Goal: Information Seeking & Learning: Learn about a topic

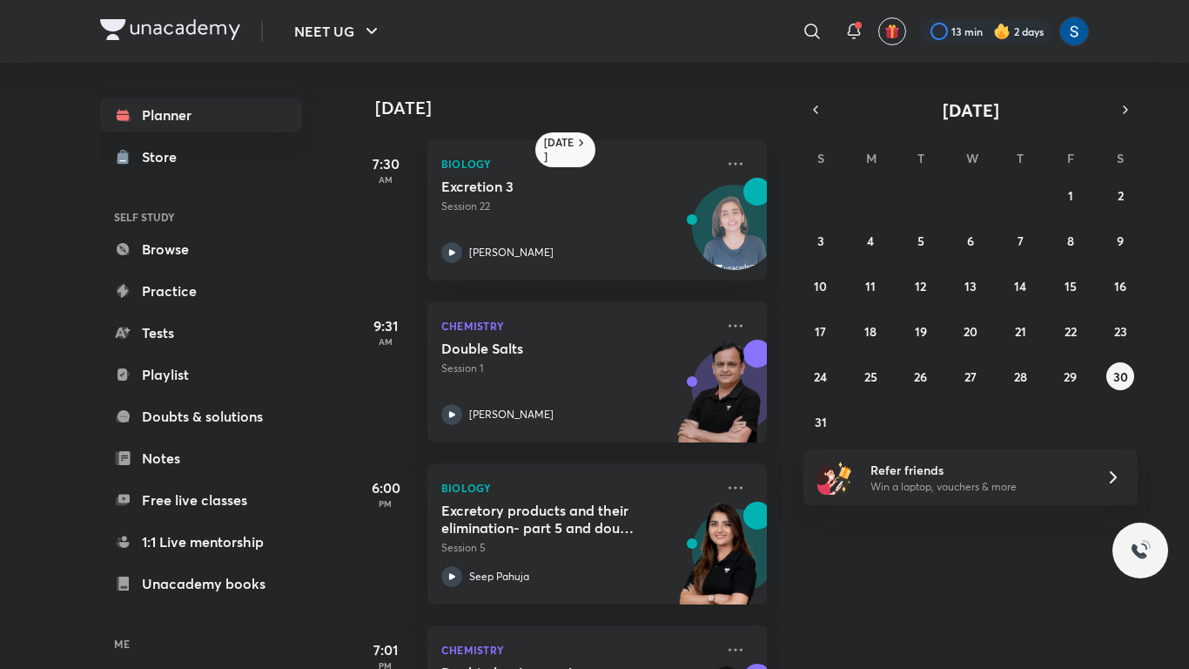
scroll to position [124, 0]
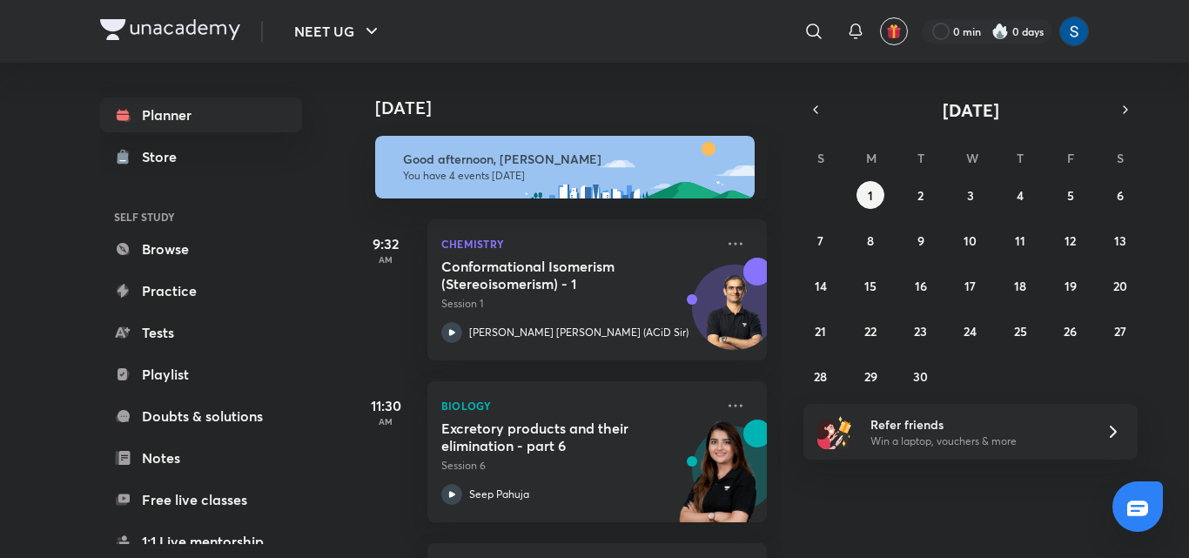
click at [814, 112] on icon "button" at bounding box center [816, 110] width 14 height 16
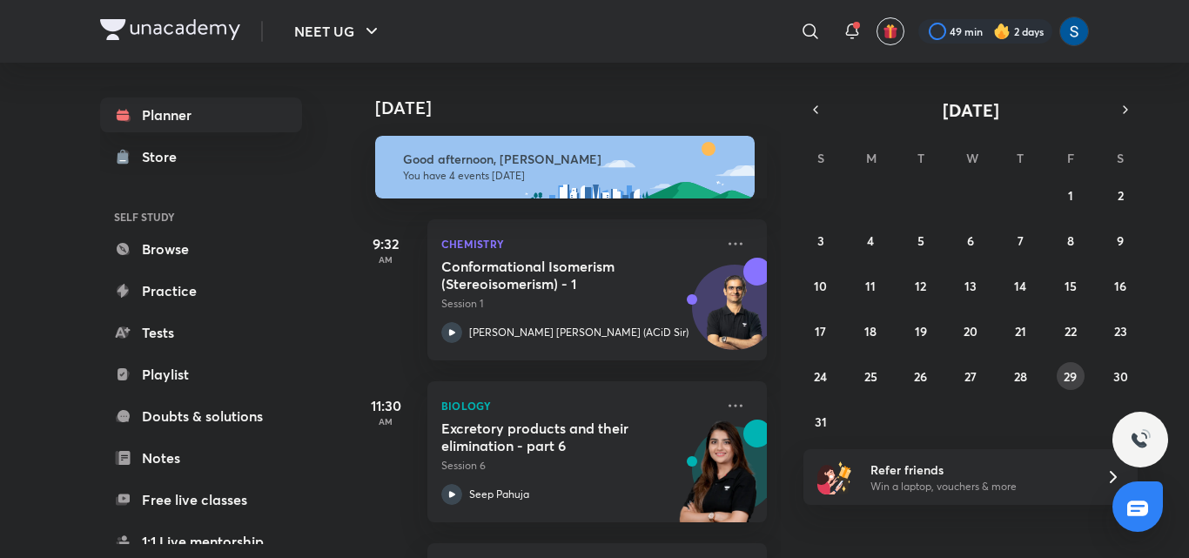
click at [1078, 382] on button "29" at bounding box center [1071, 376] width 28 height 28
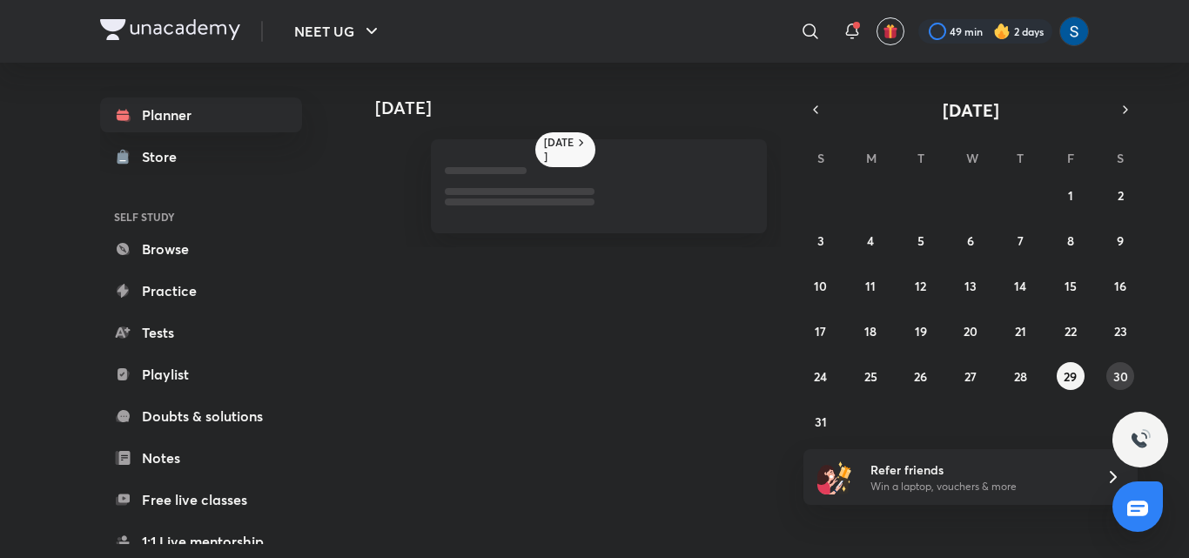
click at [1114, 379] on abbr "30" at bounding box center [1120, 376] width 15 height 17
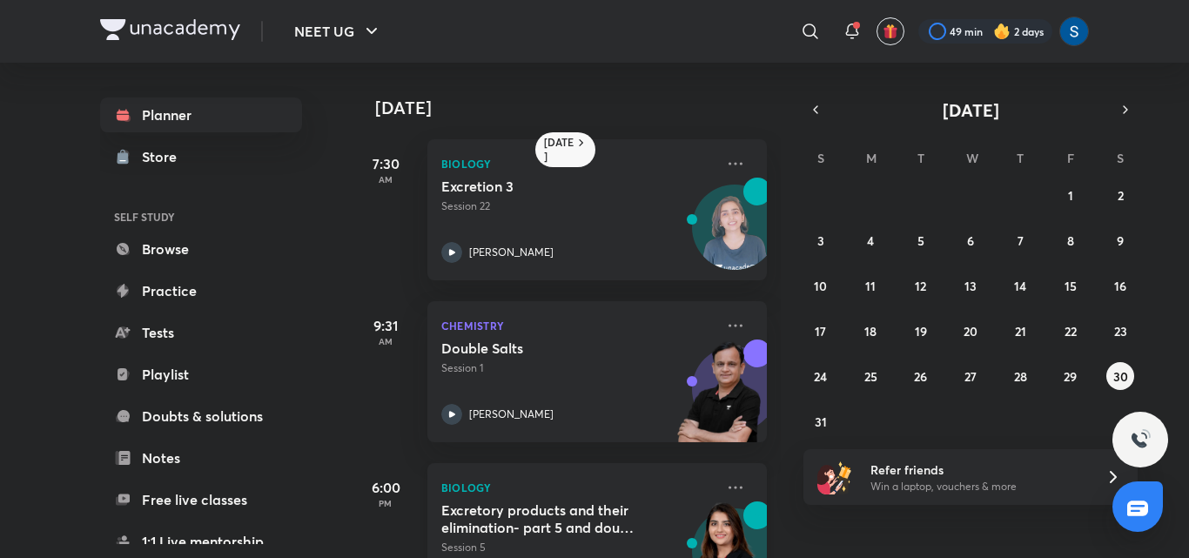
click at [676, 507] on img at bounding box center [719, 561] width 96 height 120
click at [827, 426] on button "31" at bounding box center [821, 421] width 28 height 28
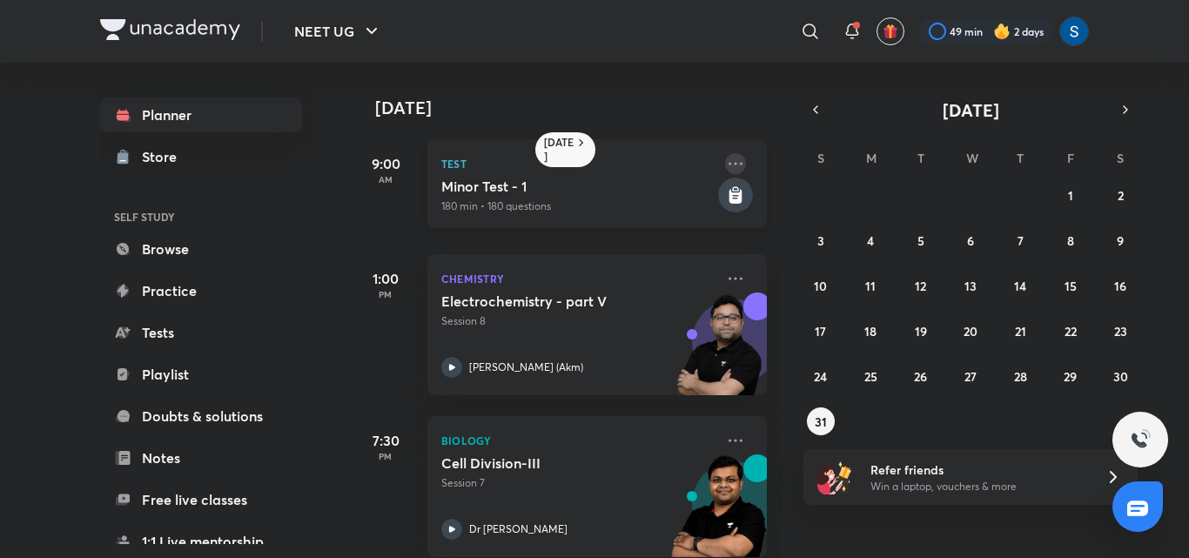
click at [725, 165] on icon at bounding box center [735, 163] width 21 height 21
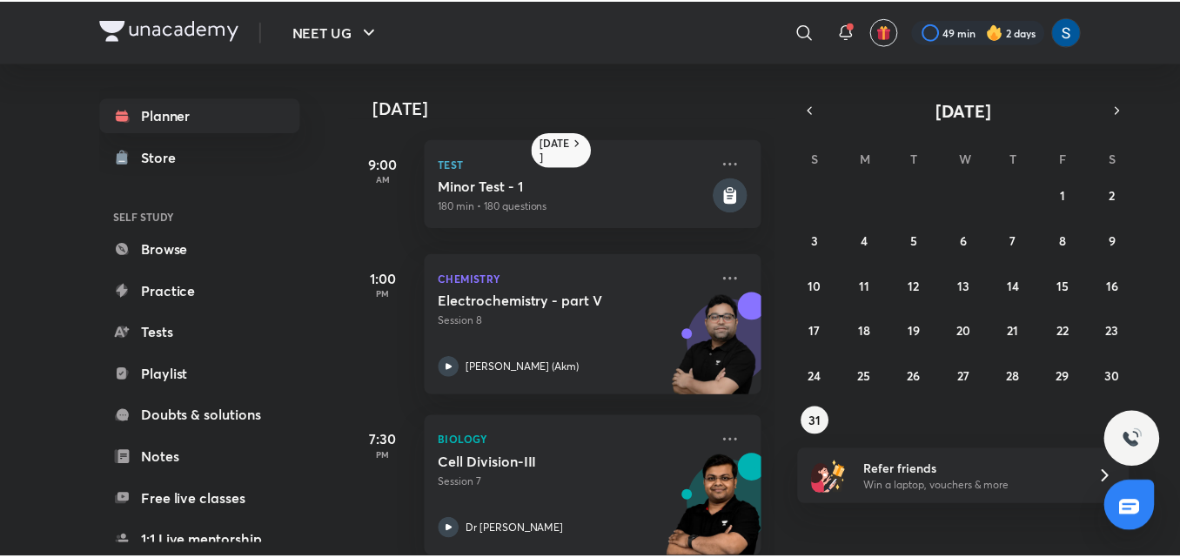
scroll to position [26, 0]
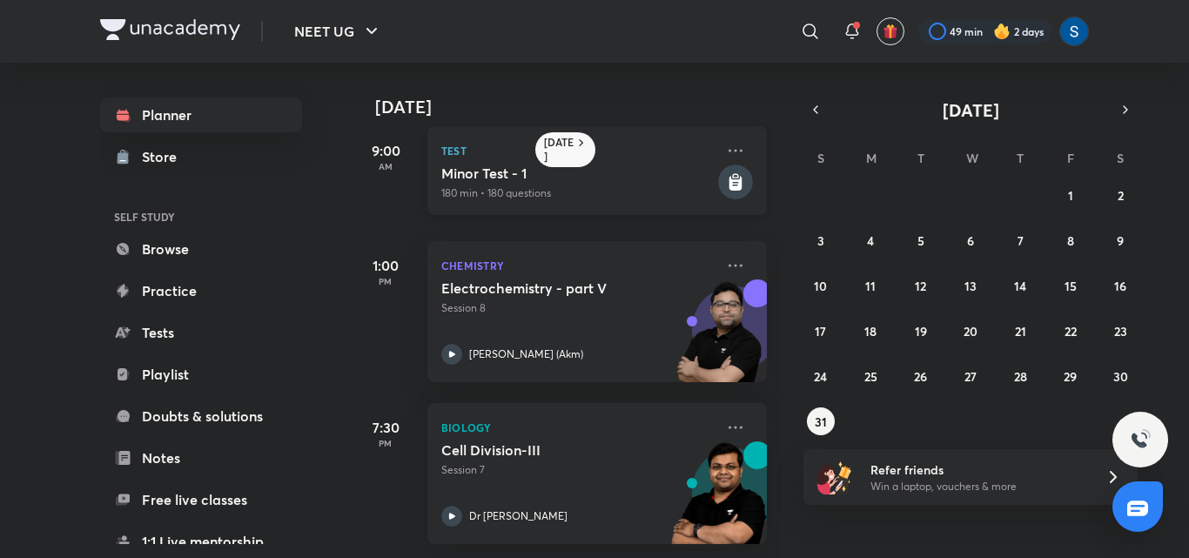
click at [634, 165] on h5 "Minor Test - 1" at bounding box center [577, 173] width 273 height 17
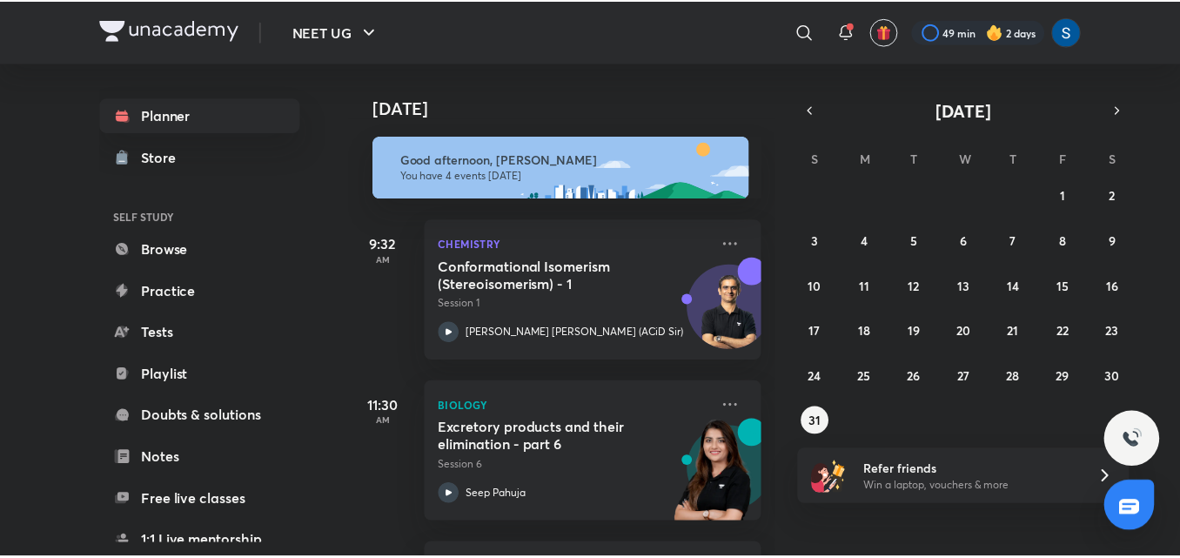
scroll to position [315, 0]
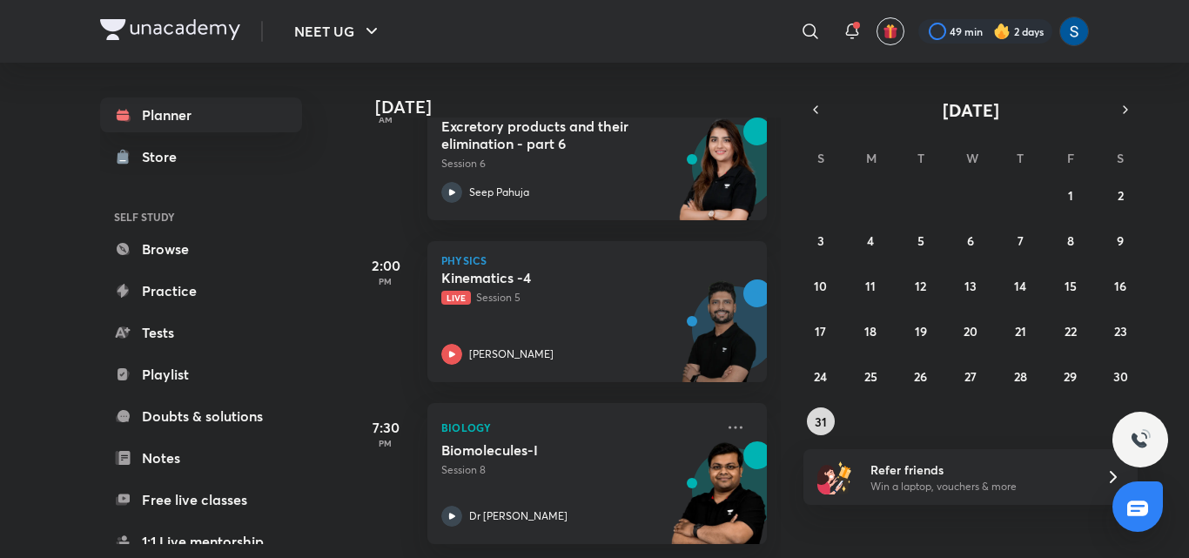
click at [818, 424] on abbr "31" at bounding box center [821, 421] width 12 height 17
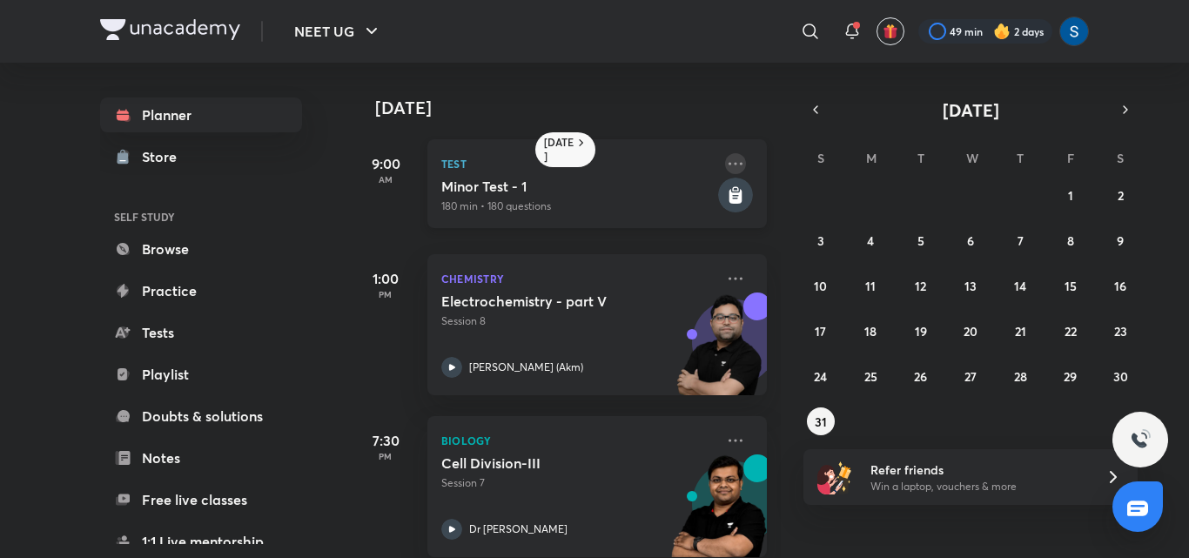
click at [729, 164] on icon at bounding box center [736, 163] width 14 height 3
click at [785, 172] on icon at bounding box center [780, 166] width 17 height 17
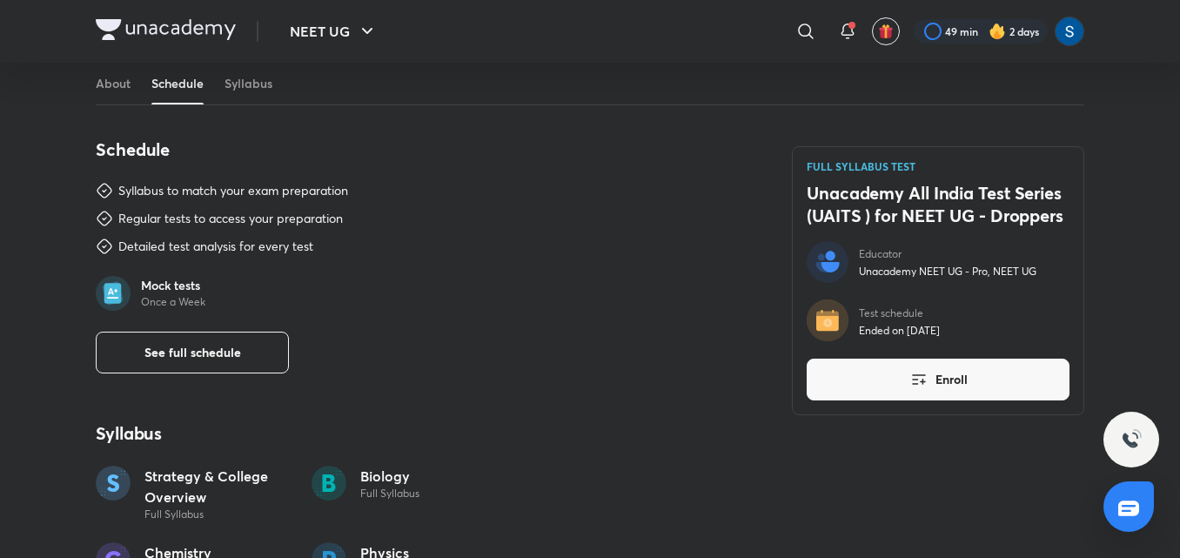
scroll to position [592, 0]
click at [250, 338] on button "See full schedule" at bounding box center [192, 351] width 193 height 42
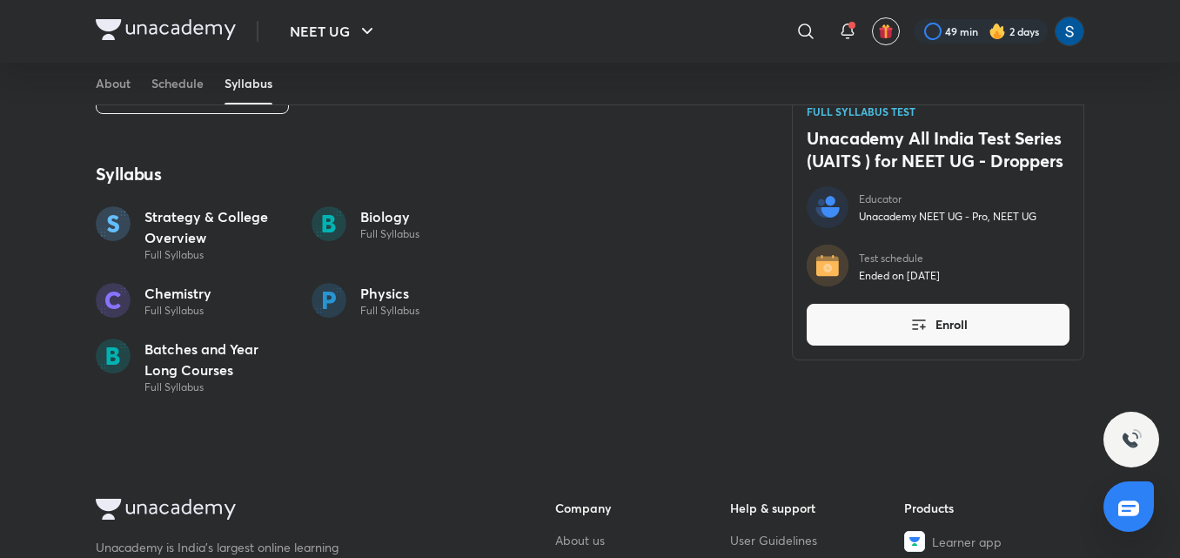
scroll to position [801, 0]
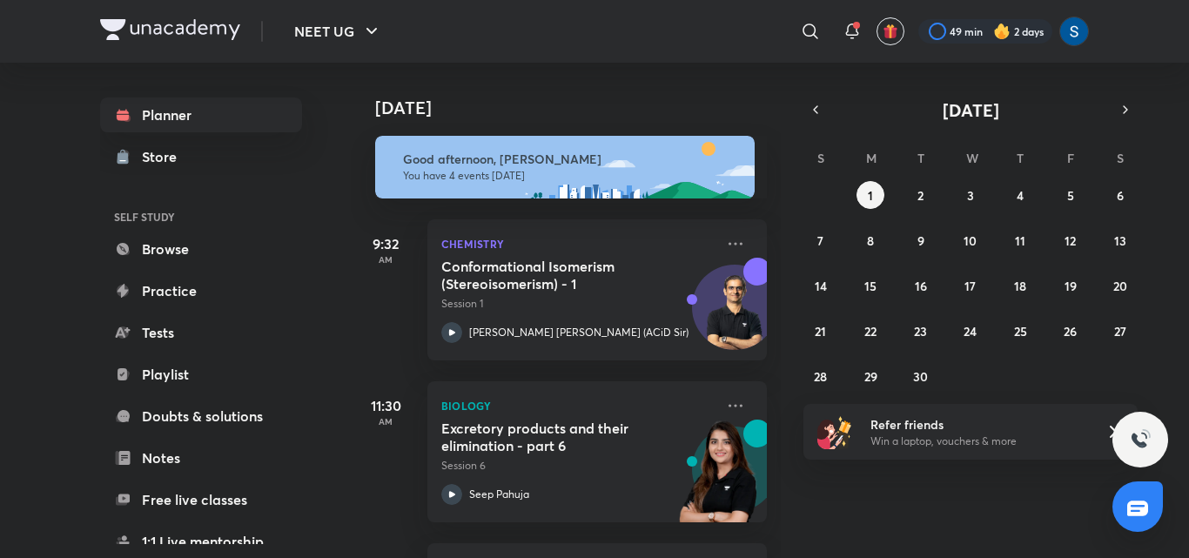
scroll to position [315, 0]
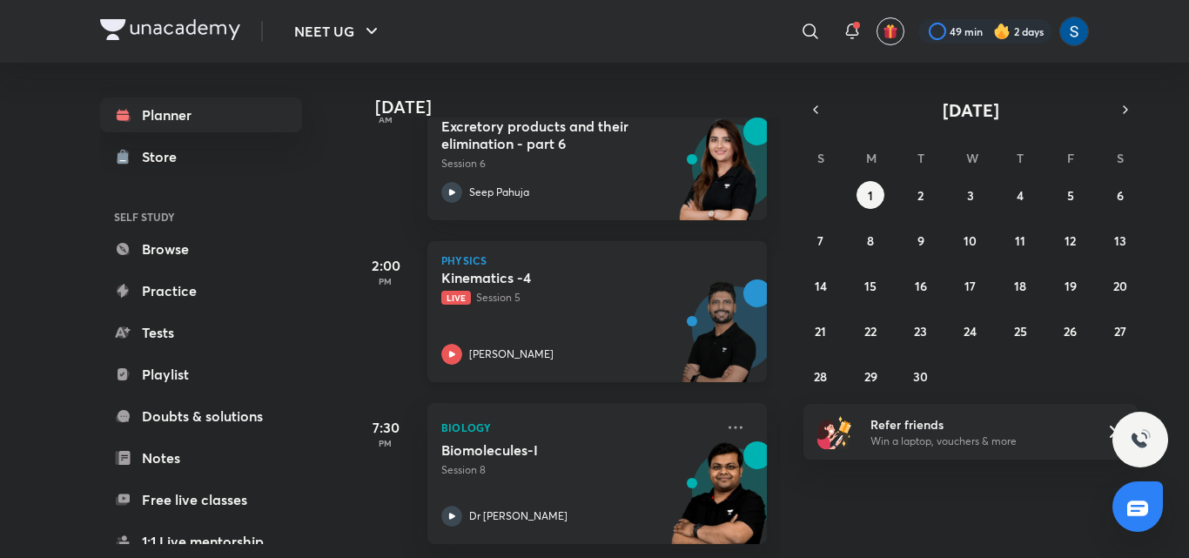
click at [616, 320] on div "Kinematics -4 Live Session 5 [PERSON_NAME]" at bounding box center [577, 317] width 273 height 96
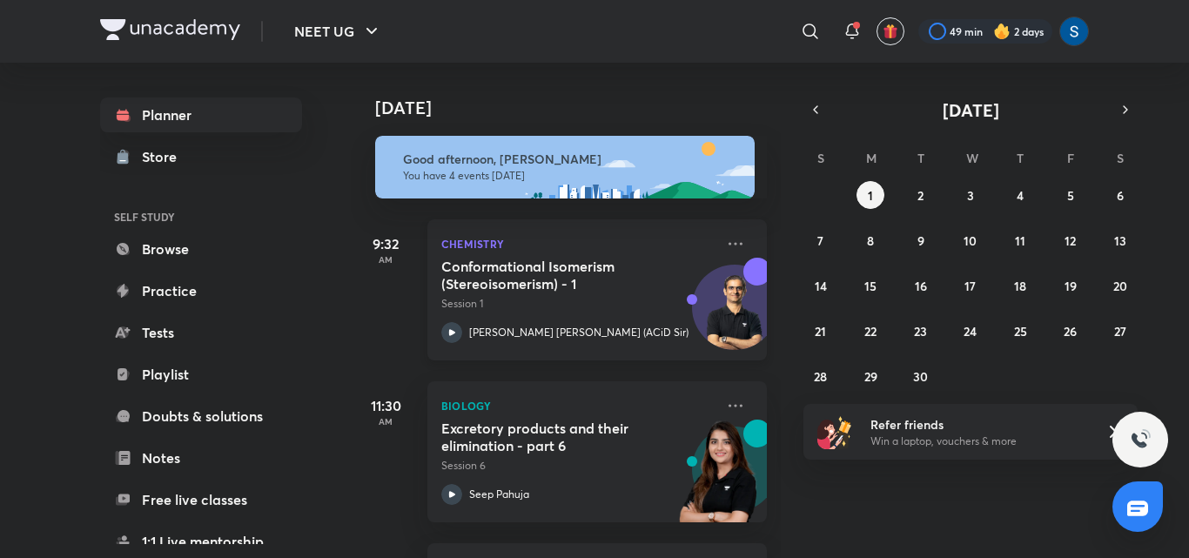
click at [693, 315] on img at bounding box center [735, 316] width 84 height 84
